Goal: Information Seeking & Learning: Learn about a topic

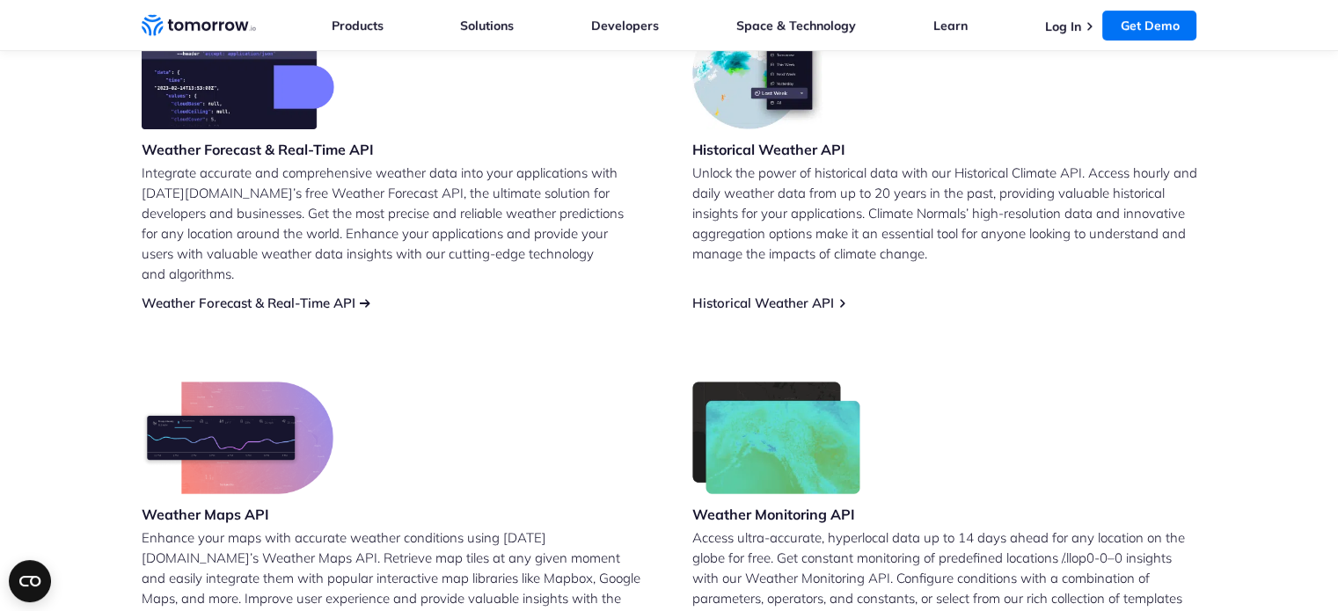
click at [282, 295] on link "Weather Forecast & Real-Time API" at bounding box center [249, 303] width 214 height 17
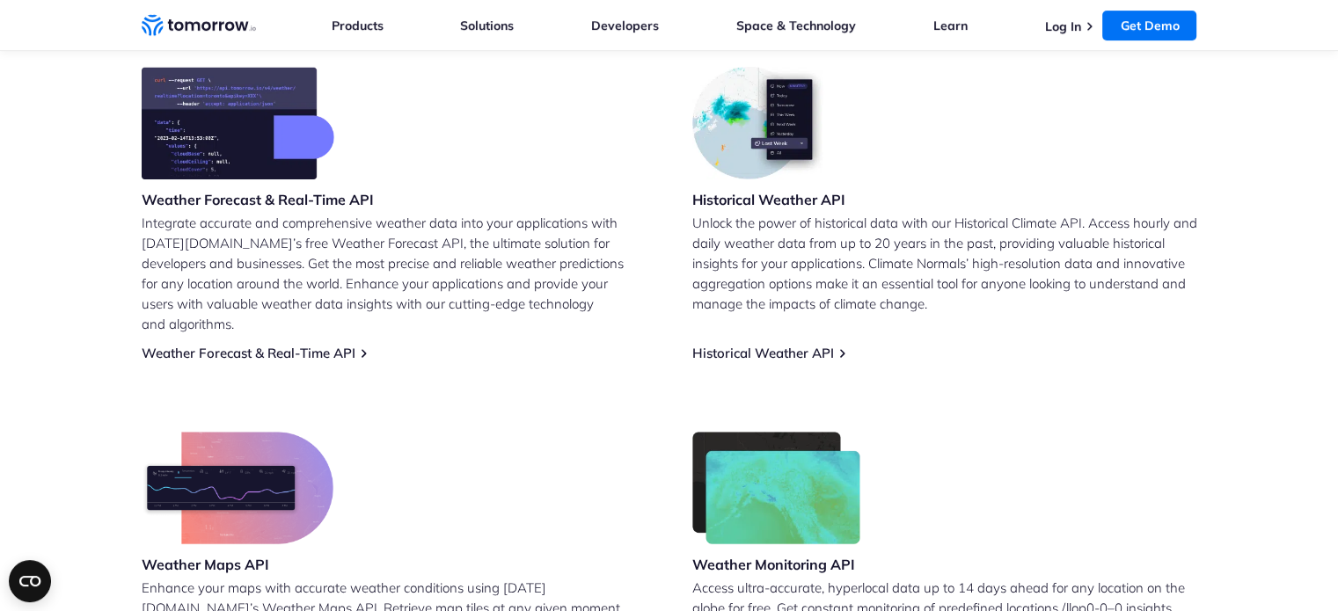
scroll to position [616, 0]
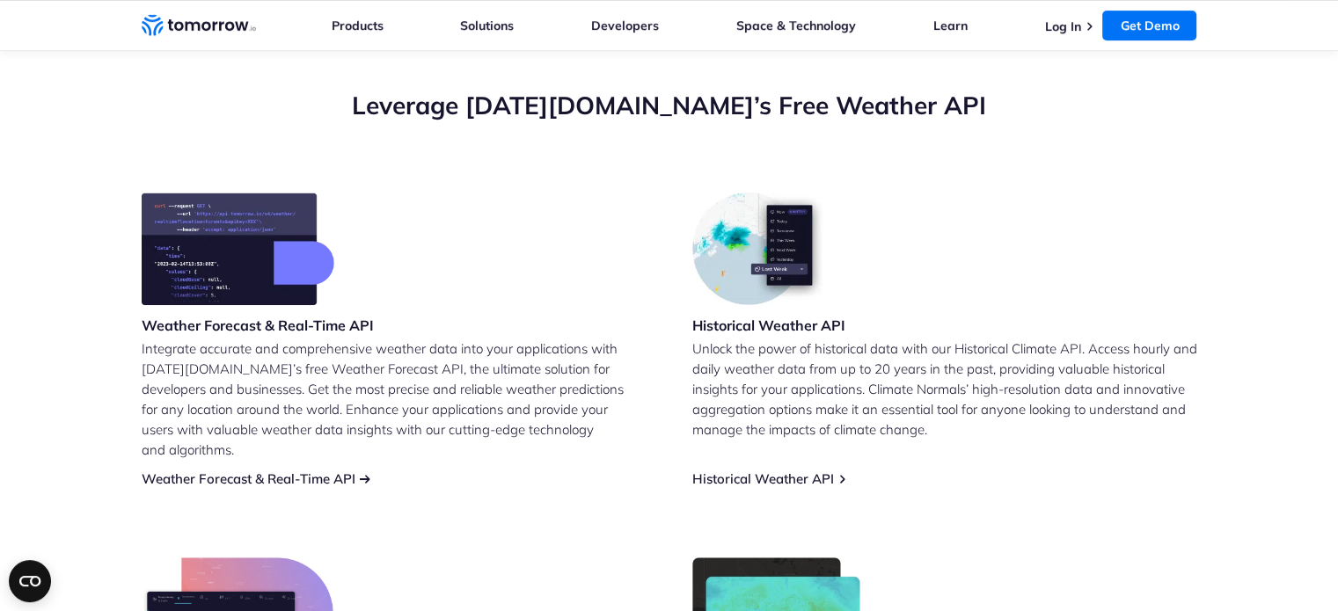
click at [325, 470] on link "Weather Forecast & Real-Time API" at bounding box center [249, 478] width 214 height 17
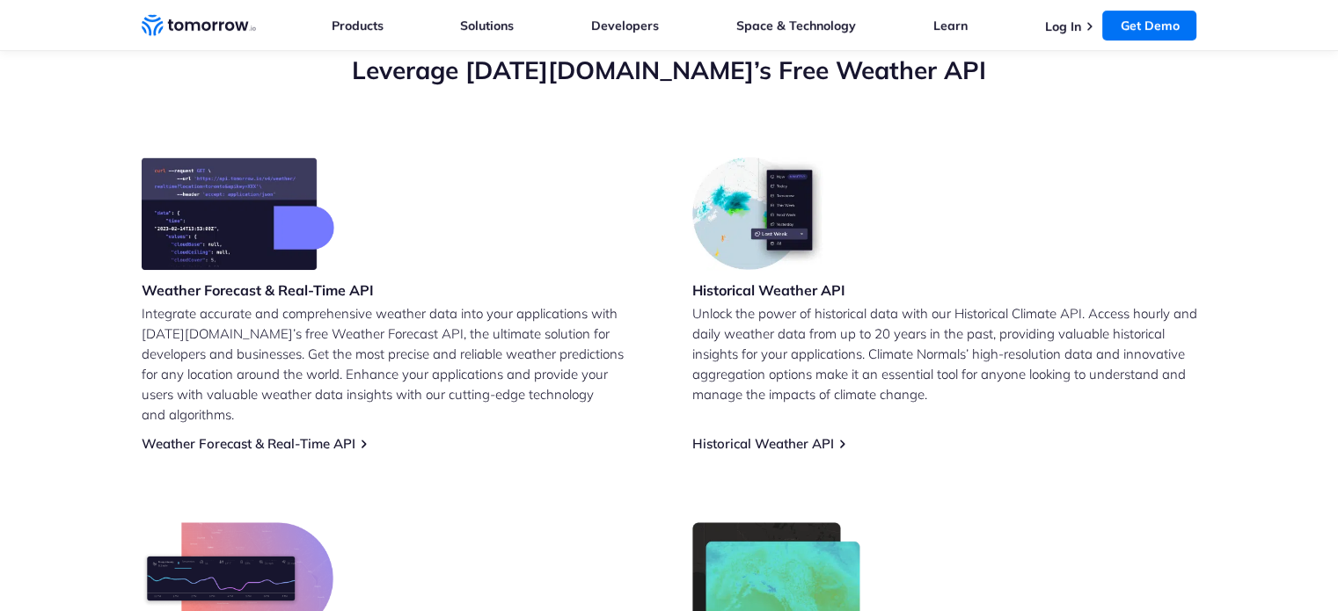
scroll to position [704, 0]
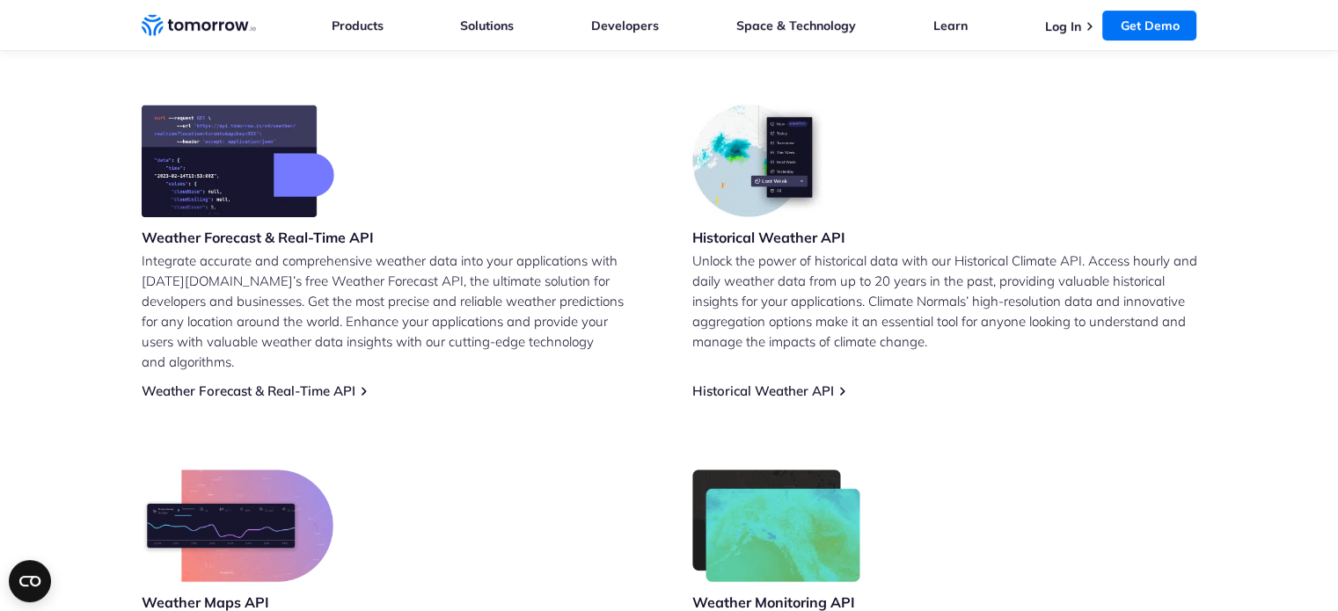
click at [275, 231] on h3 "Weather Forecast & Real-Time API" at bounding box center [258, 237] width 232 height 19
click at [326, 383] on link "Weather Forecast & Real-Time API" at bounding box center [249, 391] width 214 height 17
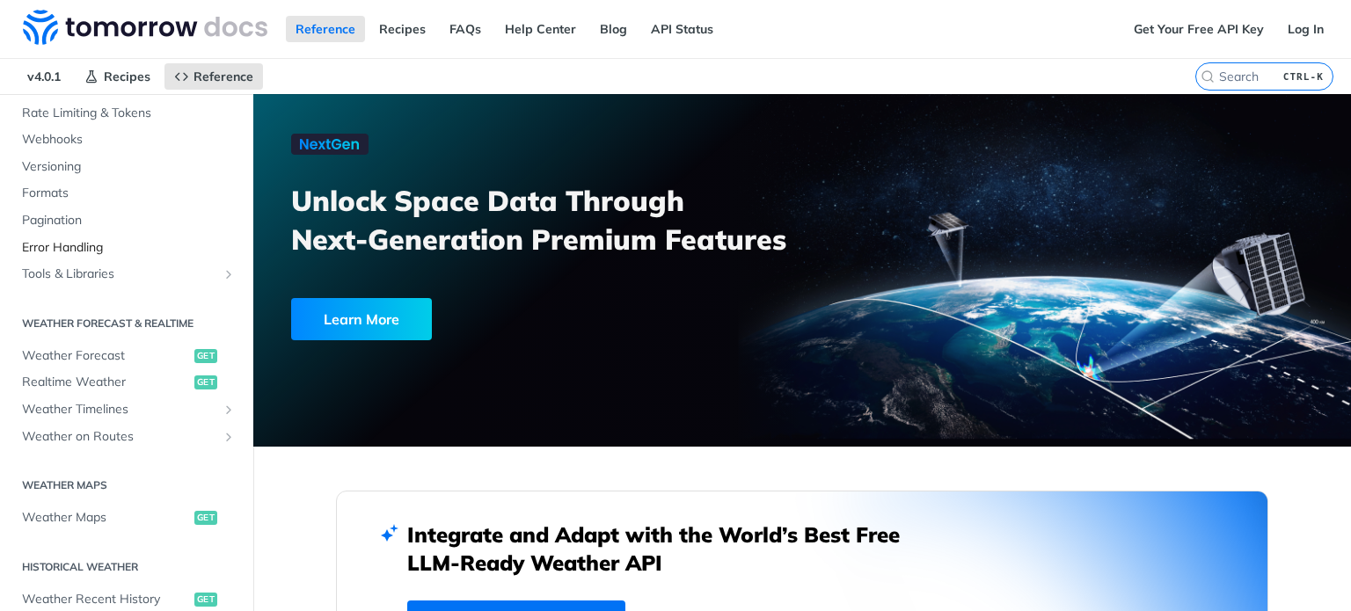
scroll to position [176, 0]
click at [101, 376] on span "Realtime Weather" at bounding box center [106, 379] width 168 height 18
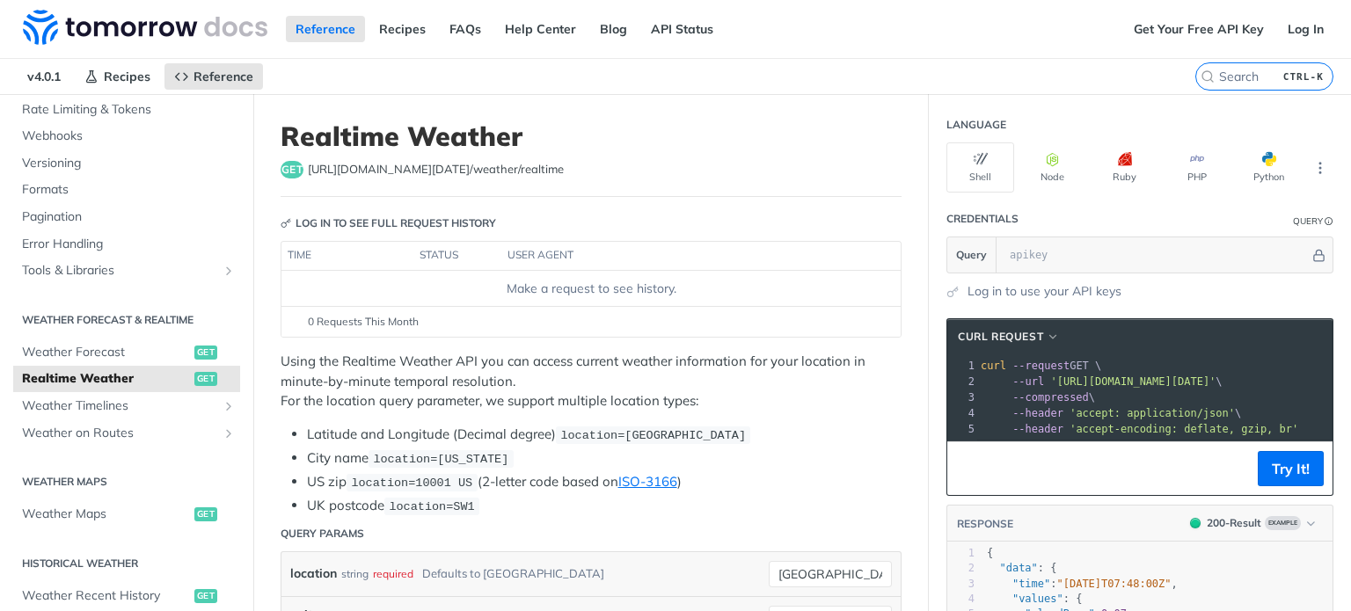
scroll to position [440, 0]
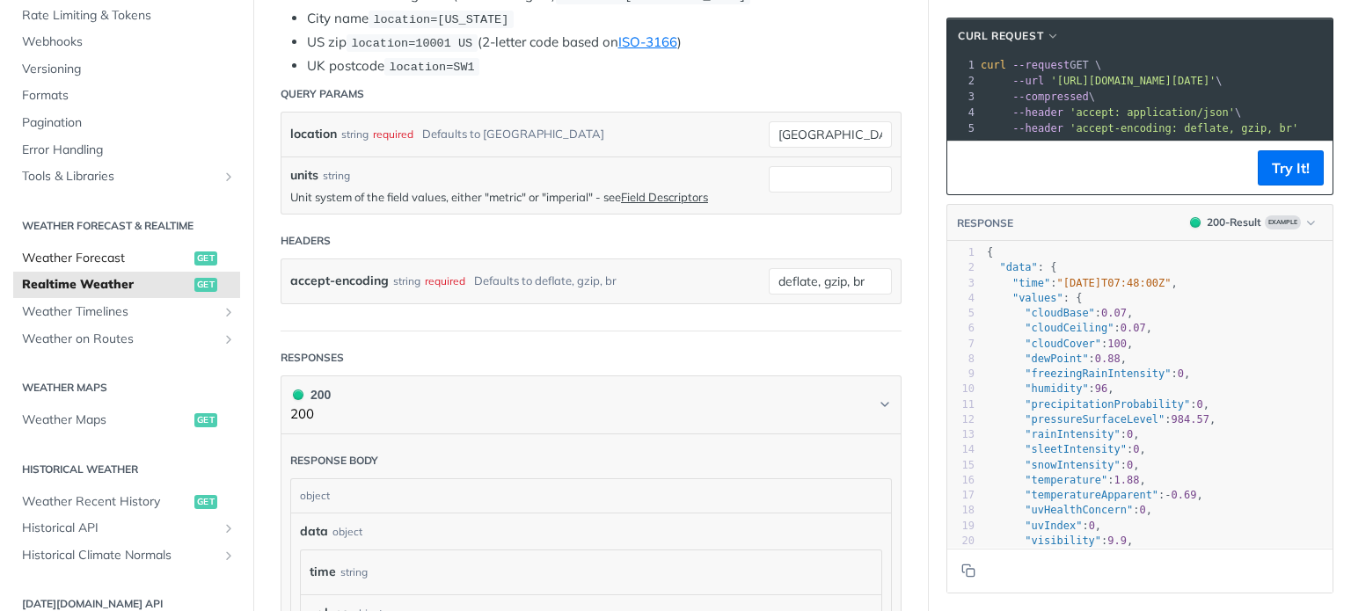
drag, startPoint x: 85, startPoint y: 247, endPoint x: 49, endPoint y: 257, distance: 37.3
click at [49, 257] on span "Weather Forecast" at bounding box center [106, 259] width 168 height 18
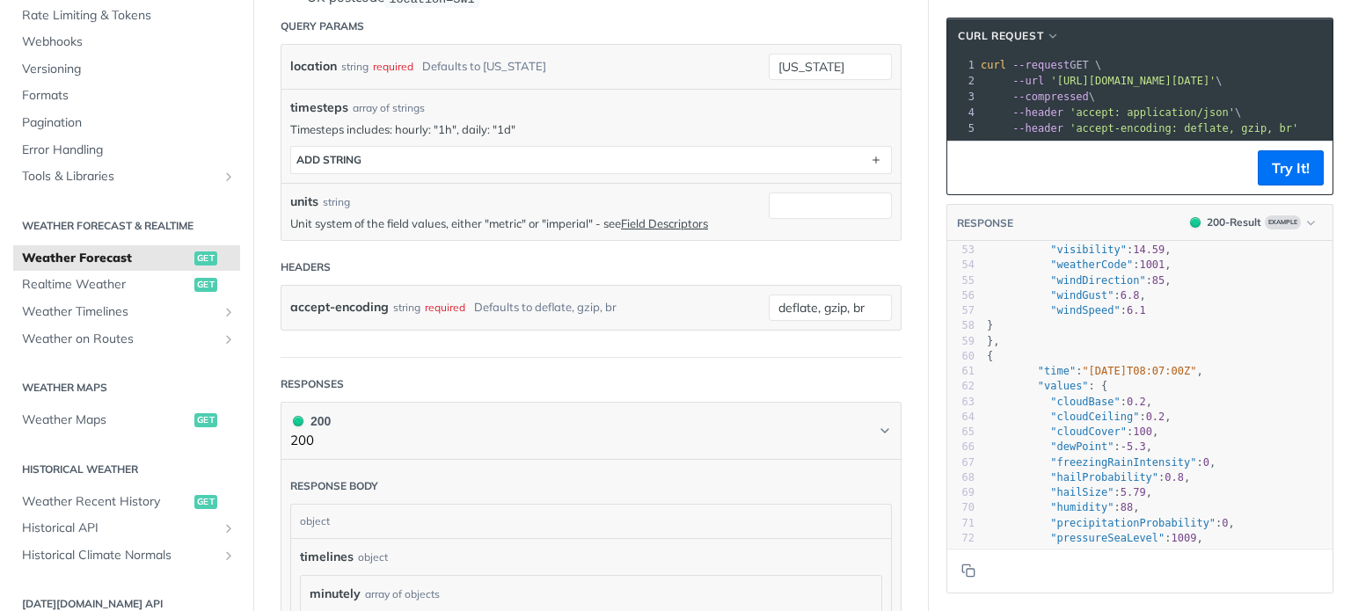
scroll to position [1021, 0]
